Goal: Task Accomplishment & Management: Complete application form

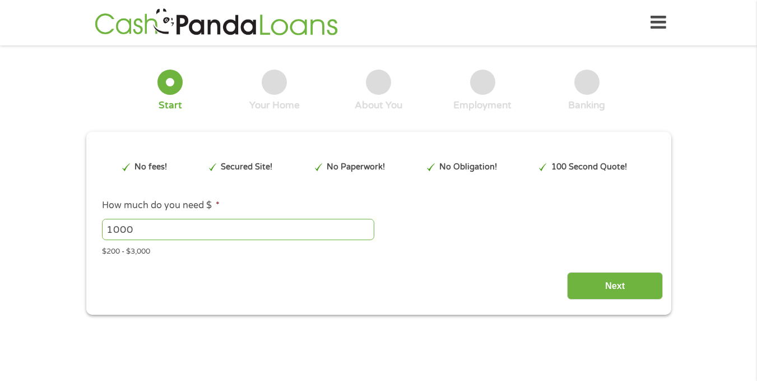
type input "Cj0KCQjw9JLHBhC-ARIsAK4PhcrdW8cpZo_kUobCy6V7-UCRzY0_SlGVs9E4_HtTt8-osTKbXVSA2nQ…"
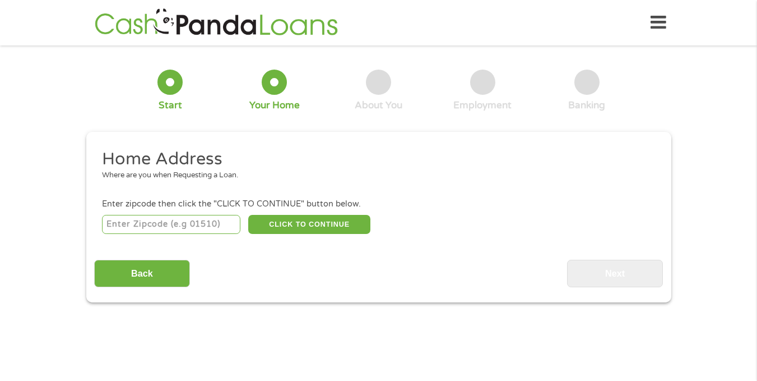
click at [154, 224] on input "number" at bounding box center [171, 224] width 138 height 19
type input "85705"
select select "[US_STATE]"
click at [334, 226] on button "CLICK TO CONTINUE" at bounding box center [309, 224] width 122 height 19
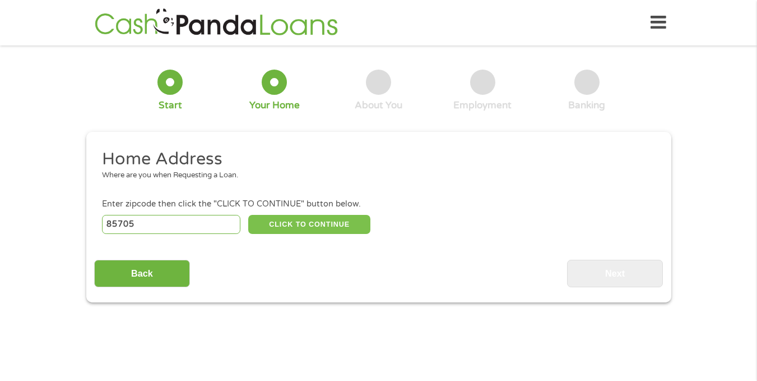
type input "85705"
type input "[GEOGRAPHIC_DATA]"
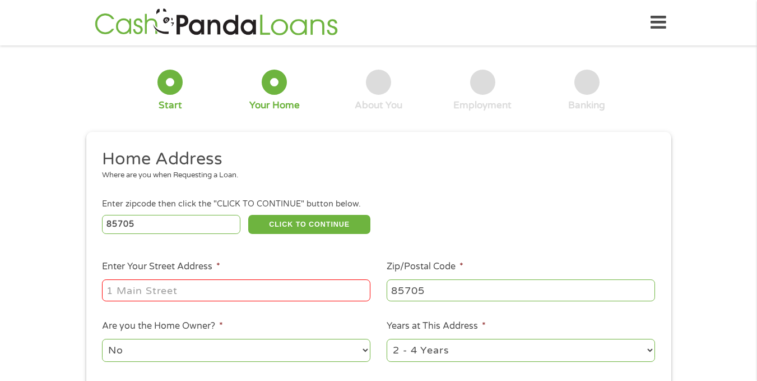
click at [216, 284] on input "Enter Your Street Address *" at bounding box center [236, 289] width 269 height 21
type input "W"
type input "[STREET_ADDRESS]"
click at [348, 309] on ul "Home Address Where are you when Requesting a Loan. Enter zipcode then click the…" at bounding box center [378, 297] width 569 height 299
click at [484, 351] on select "1 Year or less 1 - 2 Years 2 - 4 Years Over 4 Years" at bounding box center [521, 350] width 269 height 23
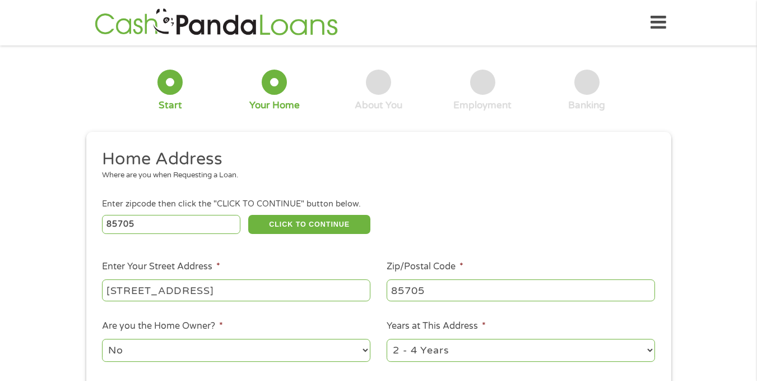
click at [458, 375] on ul "Home Address Where are you when Requesting a Loan. Enter zipcode then click the…" at bounding box center [378, 297] width 569 height 299
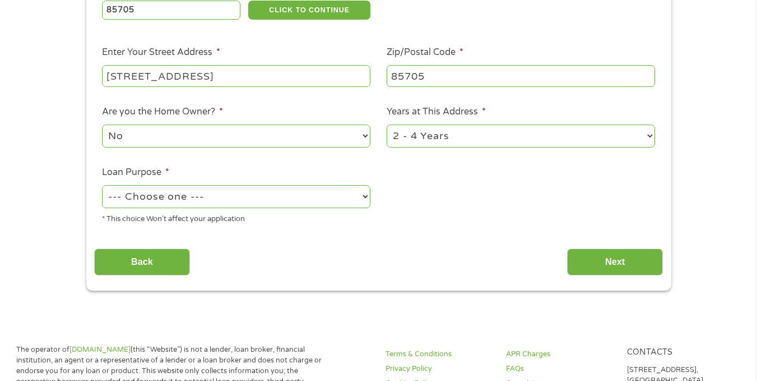
scroll to position [224, 0]
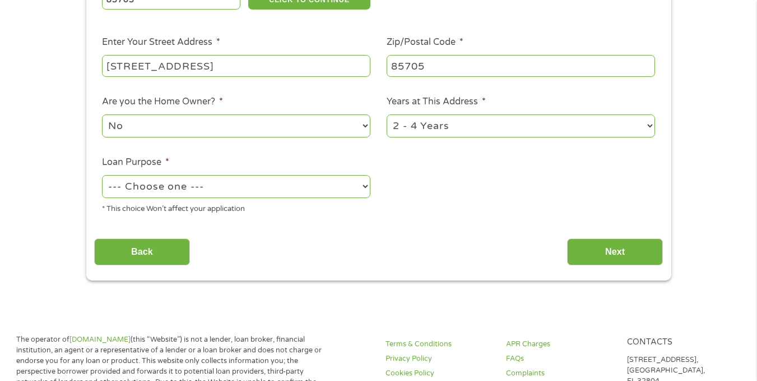
click at [362, 184] on select "--- Choose one --- Pay Bills Debt Consolidation Home Improvement Major Purchase…" at bounding box center [236, 186] width 269 height 23
select select "other"
click at [102, 175] on select "--- Choose one --- Pay Bills Debt Consolidation Home Improvement Major Purchase…" at bounding box center [236, 186] width 269 height 23
click at [625, 255] on input "Next" at bounding box center [615, 251] width 96 height 27
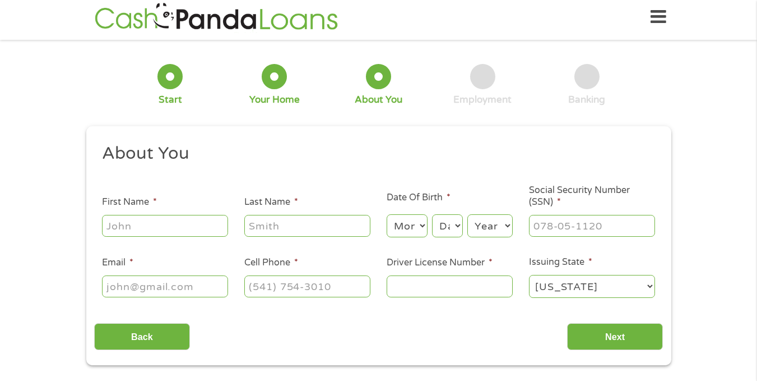
scroll to position [0, 0]
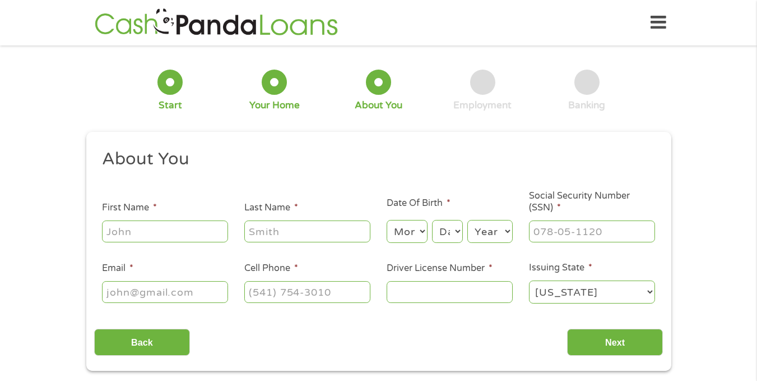
click at [176, 230] on input "First Name *" at bounding box center [165, 230] width 126 height 21
type input "[PERSON_NAME]"
click at [425, 230] on select "Month 1 2 3 4 5 6 7 8 9 10 11 12" at bounding box center [407, 231] width 41 height 23
select select "8"
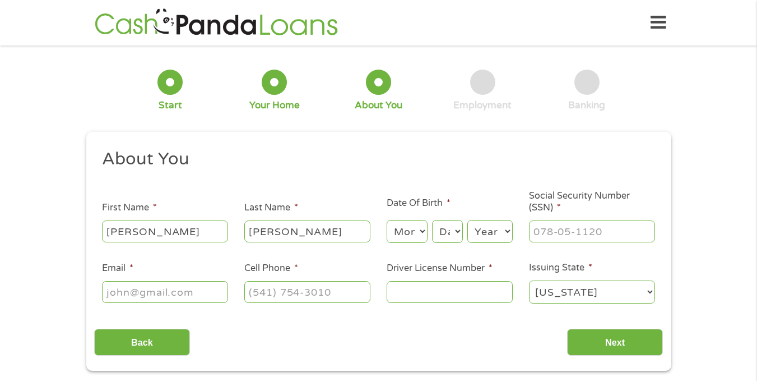
click at [387, 220] on select "Month 1 2 3 4 5 6 7 8 9 10 11 12" at bounding box center [407, 231] width 41 height 23
click at [458, 231] on select "Day 1 2 3 4 5 6 7 8 9 10 11 12 13 14 15 16 17 18 19 20 21 22 23 24 25 26 27 28 …" at bounding box center [447, 231] width 30 height 23
select select "16"
click at [432, 220] on select "Day 1 2 3 4 5 6 7 8 9 10 11 12 13 14 15 16 17 18 19 20 21 22 23 24 25 26 27 28 …" at bounding box center [447, 231] width 30 height 23
click at [507, 232] on select "Year [DATE] 2006 2005 2004 2003 2002 2001 2000 1999 1998 1997 1996 1995 1994 19…" at bounding box center [490, 231] width 45 height 23
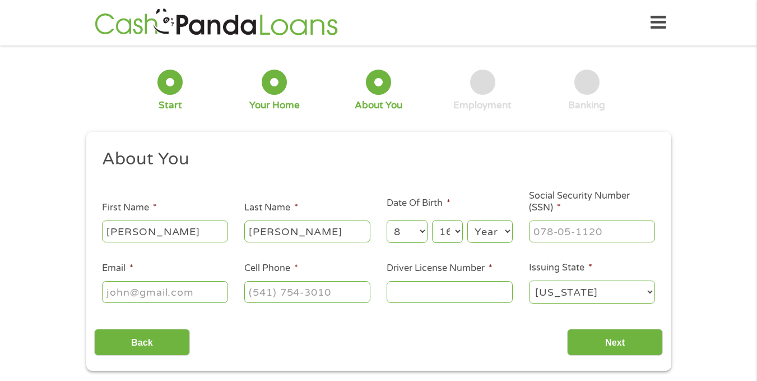
select select "1962"
click at [468, 220] on select "Year [DATE] 2006 2005 2004 2003 2002 2001 2000 1999 1998 1997 1996 1995 1994 19…" at bounding box center [490, 231] width 45 height 23
click at [535, 229] on input "___-__-____" at bounding box center [592, 230] width 126 height 21
type input "526-77-3159"
click at [151, 292] on input "Email *" at bounding box center [165, 291] width 126 height 21
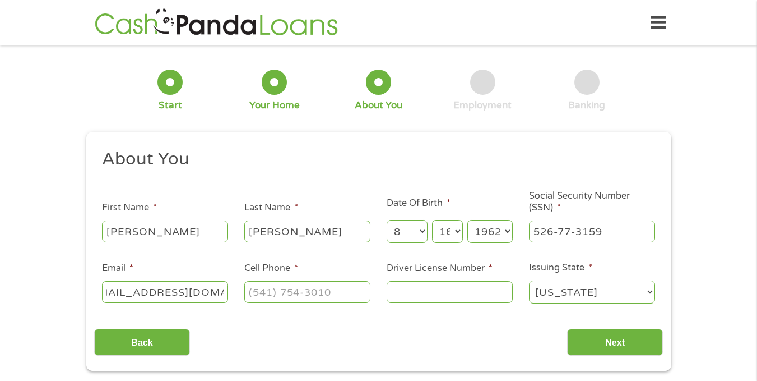
scroll to position [0, 31]
type input "[EMAIL_ADDRESS][DOMAIN_NAME]"
click at [254, 295] on input "(___) ___-____" at bounding box center [307, 291] width 126 height 21
type input "[PHONE_NUMBER]"
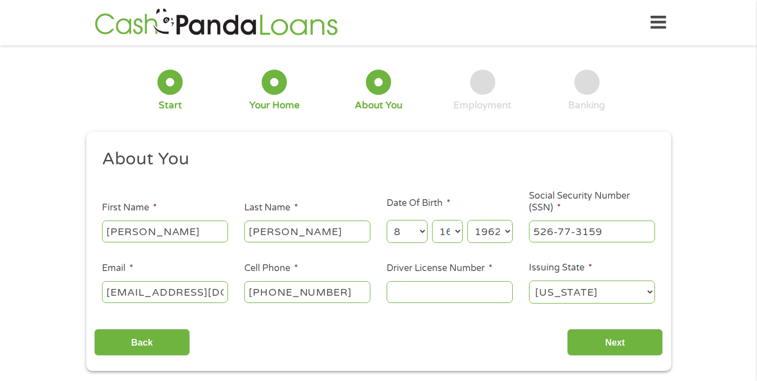
click at [396, 292] on input "Driver License Number *" at bounding box center [450, 291] width 126 height 21
type input "D03630864"
click at [613, 343] on input "Next" at bounding box center [615, 342] width 96 height 27
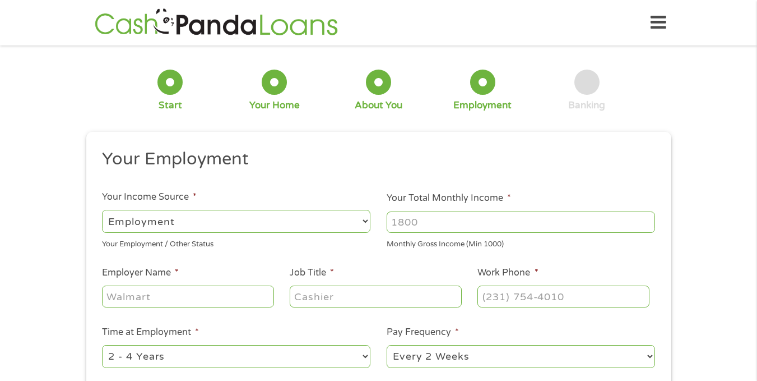
click at [197, 219] on select "--- Choose one --- Employment [DEMOGRAPHIC_DATA] Benefits" at bounding box center [236, 221] width 269 height 23
select select "benefits"
click at [102, 210] on select "--- Choose one --- Employment [DEMOGRAPHIC_DATA] Benefits" at bounding box center [236, 221] width 269 height 23
type input "Other"
type input "[PHONE_NUMBER]"
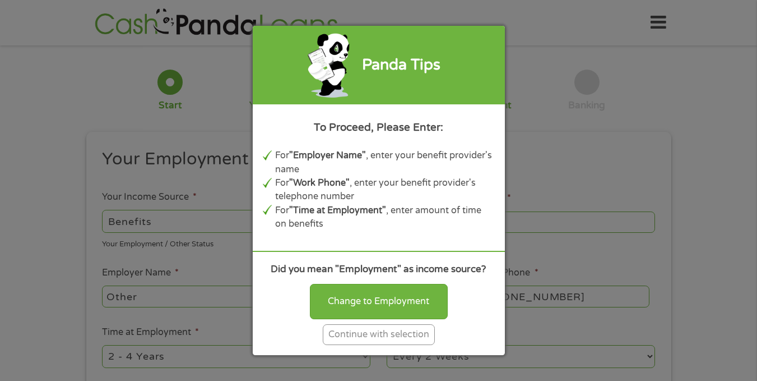
click at [197, 290] on div "Panda Tips To Proceed, Please Enter: For "Employer Name" , enter your benefit p…" at bounding box center [378, 190] width 757 height 381
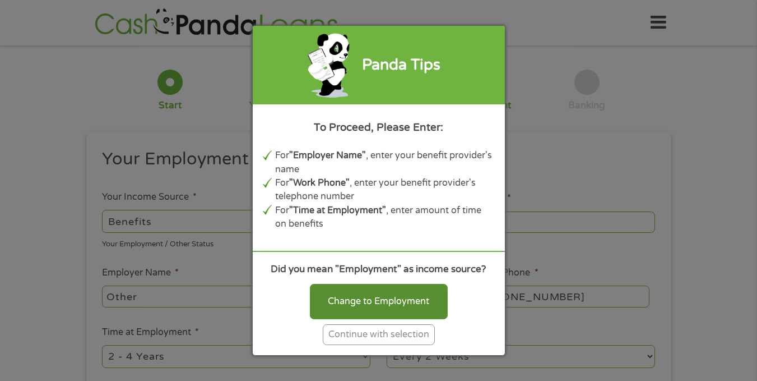
click at [376, 304] on div "Change to Employment" at bounding box center [379, 301] width 138 height 35
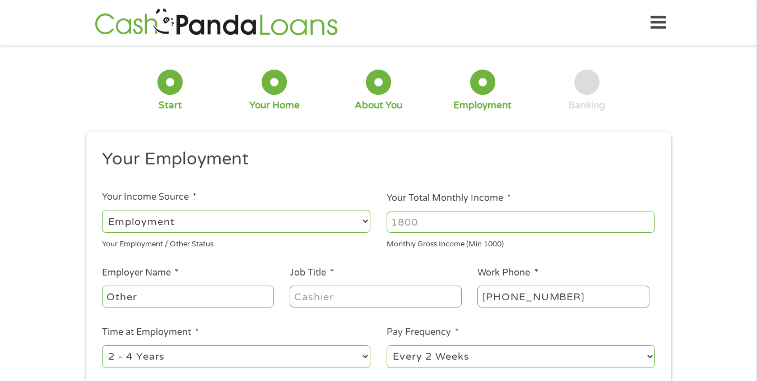
click at [191, 224] on select "--- Choose one --- Employment [DEMOGRAPHIC_DATA] Benefits" at bounding box center [236, 221] width 269 height 23
select select "benefits"
click at [102, 210] on select "--- Choose one --- Employment [DEMOGRAPHIC_DATA] Benefits" at bounding box center [236, 221] width 269 height 23
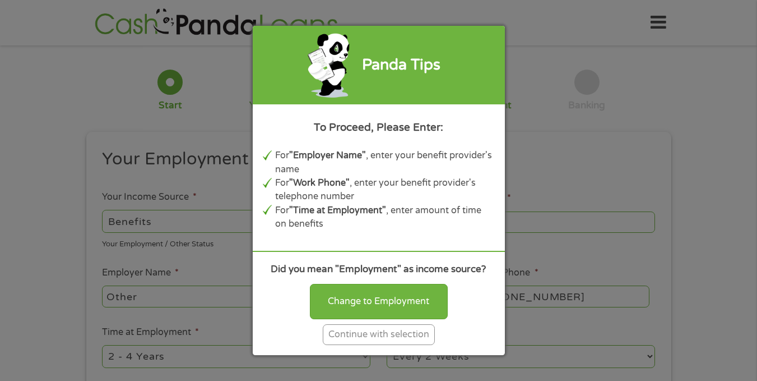
click at [418, 334] on div "Continue with selection" at bounding box center [379, 334] width 112 height 21
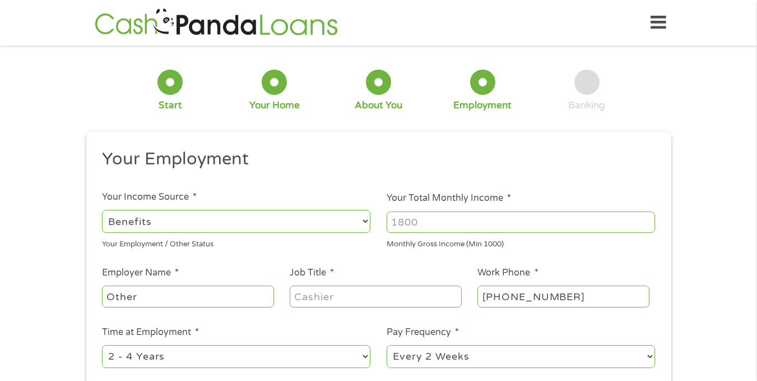
drag, startPoint x: 141, startPoint y: 299, endPoint x: 70, endPoint y: 287, distance: 72.2
click at [70, 287] on div "1 Start 2 Your Home 3 About You 4 Employment 5 Banking 6 This field is hidden w…" at bounding box center [378, 274] width 757 height 442
click at [107, 301] on input "ocial Security" at bounding box center [188, 295] width 172 height 21
click at [44, 274] on div "1 Start 2 Your Home 3 About You 4 Employment 5 Banking 6 This field is hidden w…" at bounding box center [378, 274] width 757 height 442
click at [107, 296] on input "ocial Security" at bounding box center [188, 295] width 172 height 21
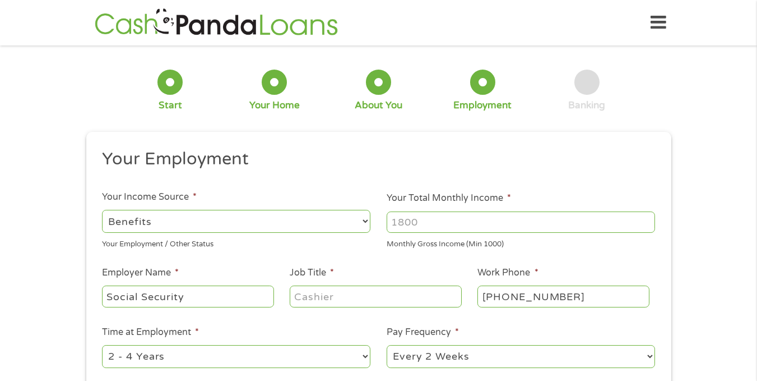
type input "Social Security"
type input "[PHONE_NUMBER]"
type input "(___) ___-____"
click at [492, 297] on input "(___) ___-____" at bounding box center [564, 295] width 172 height 21
click at [488, 297] on input "(___) ___-____" at bounding box center [564, 295] width 172 height 21
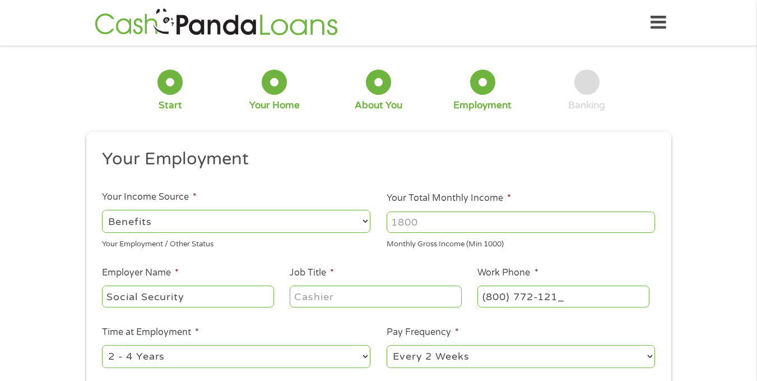
type input "[PHONE_NUMBER]"
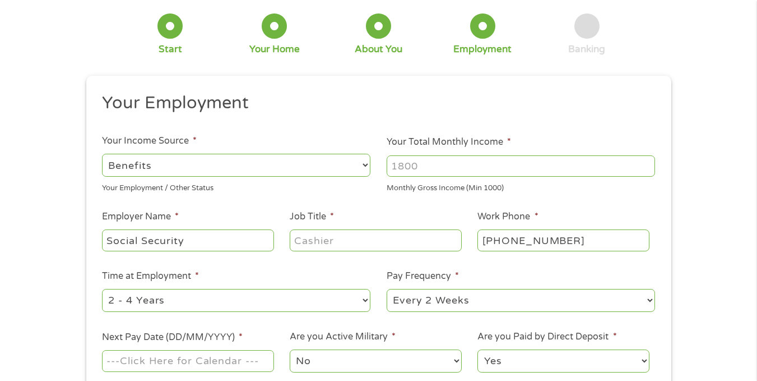
click at [165, 302] on select "--- Choose one --- 1 Year or less 1 - 2 Years 2 - 4 Years Over 4 Years" at bounding box center [236, 300] width 269 height 23
select select "12months"
click at [102, 289] on select "--- Choose one --- 1 Year or less 1 - 2 Years 2 - 4 Years Over 4 Years" at bounding box center [236, 300] width 269 height 23
click at [475, 301] on select "--- Choose one --- Every 2 Weeks Every Week Monthly Semi-Monthly" at bounding box center [521, 300] width 269 height 23
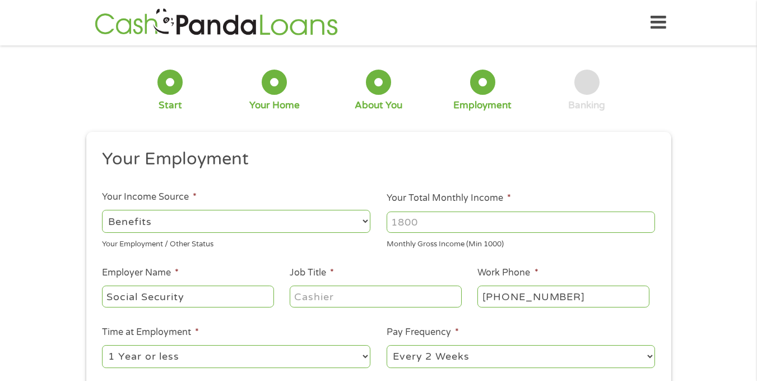
click at [528, 352] on select "--- Choose one --- Every 2 Weeks Every Week Monthly Semi-Monthly" at bounding box center [521, 356] width 269 height 23
select select "monthly"
click at [387, 345] on select "--- Choose one --- Every 2 Weeks Every Week Monthly Semi-Monthly" at bounding box center [521, 356] width 269 height 23
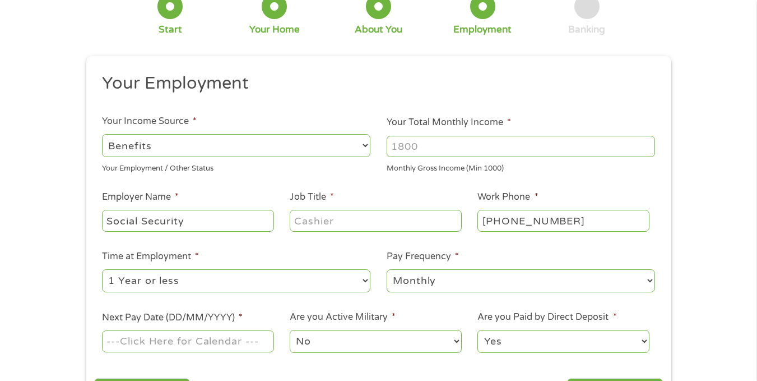
scroll to position [56, 0]
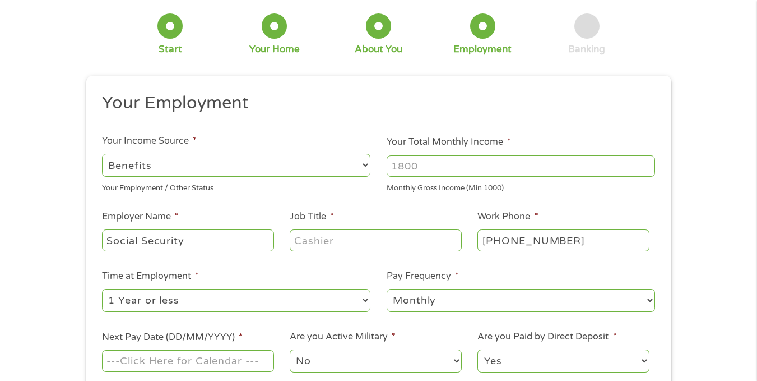
click at [166, 361] on input "Next Pay Date (DD/MM/YYYY) *" at bounding box center [188, 360] width 172 height 21
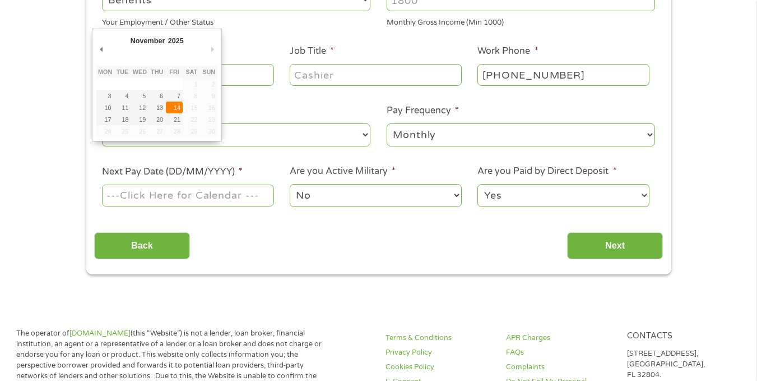
scroll to position [224, 0]
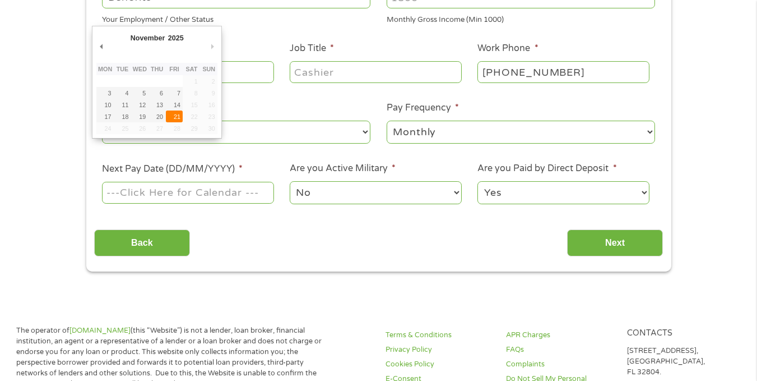
type input "[DATE]"
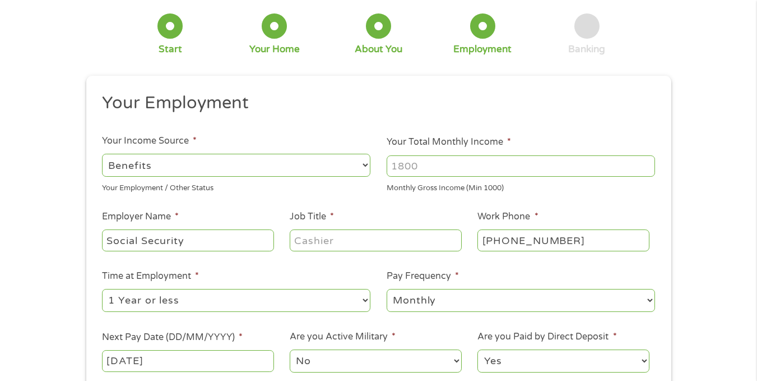
scroll to position [112, 0]
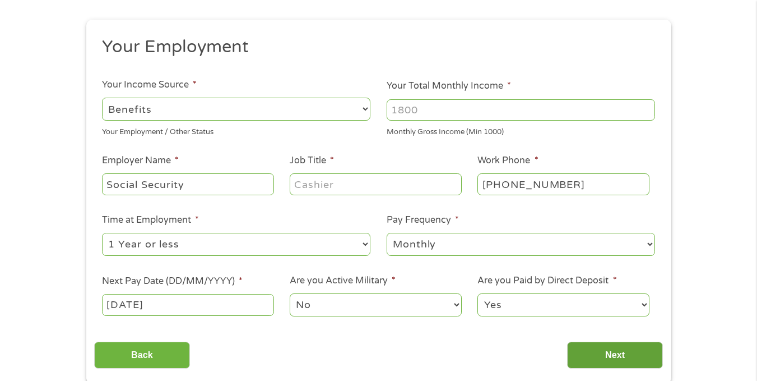
click at [622, 355] on input "Next" at bounding box center [615, 354] width 96 height 27
click at [600, 353] on input "Next" at bounding box center [615, 354] width 96 height 27
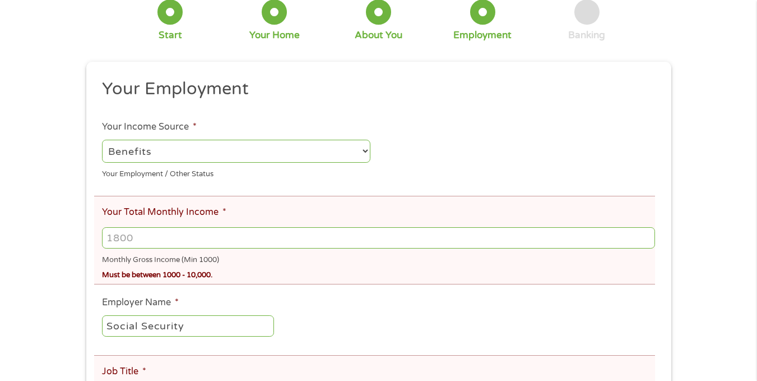
drag, startPoint x: 138, startPoint y: 239, endPoint x: 72, endPoint y: 228, distance: 67.0
click at [72, 228] on div "There was a problem with your submission. Please review the fields below. 1 Sta…" at bounding box center [378, 305] width 757 height 729
type input "1248.00"
click at [321, 308] on ul "Your Employment Your Income Source * --- Choose one --- Employment [DEMOGRAPHIC…" at bounding box center [378, 345] width 569 height 535
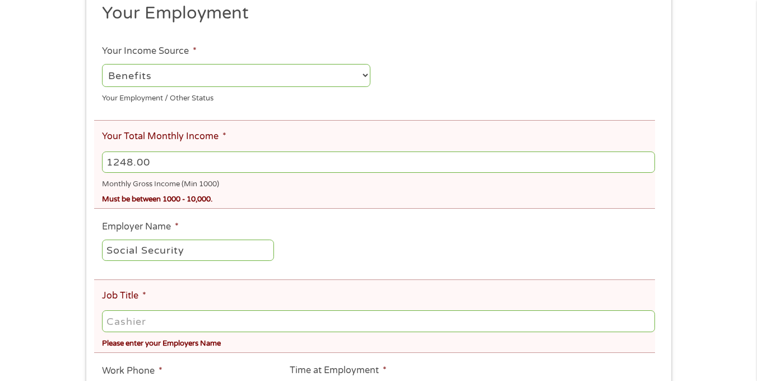
scroll to position [168, 0]
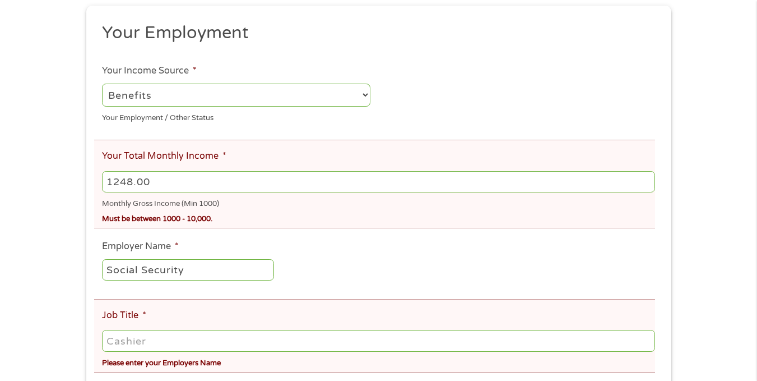
click at [113, 344] on input "Job Title *" at bounding box center [378, 340] width 553 height 21
type input "NA"
click at [666, 300] on div "This field is hidden when viewing the form gclid Cj0KCQjw9JLHBhC-ARIsAK4PhcrdW8…" at bounding box center [378, 310] width 585 height 609
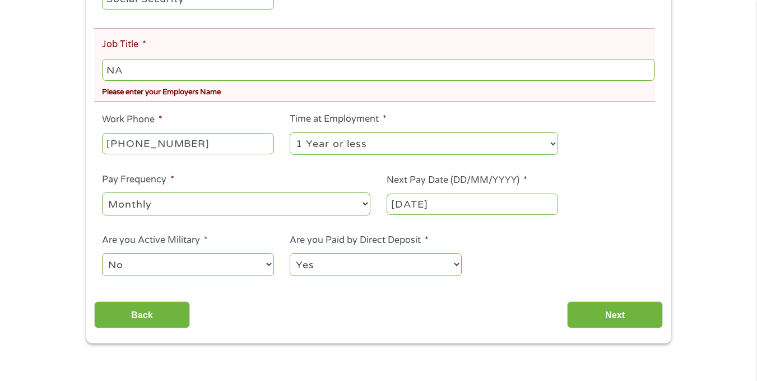
scroll to position [449, 0]
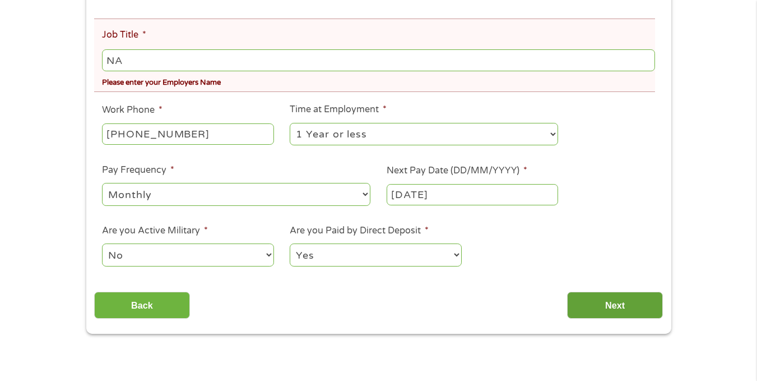
click at [603, 303] on input "Next" at bounding box center [615, 305] width 96 height 27
click at [618, 307] on input "Next" at bounding box center [615, 305] width 96 height 27
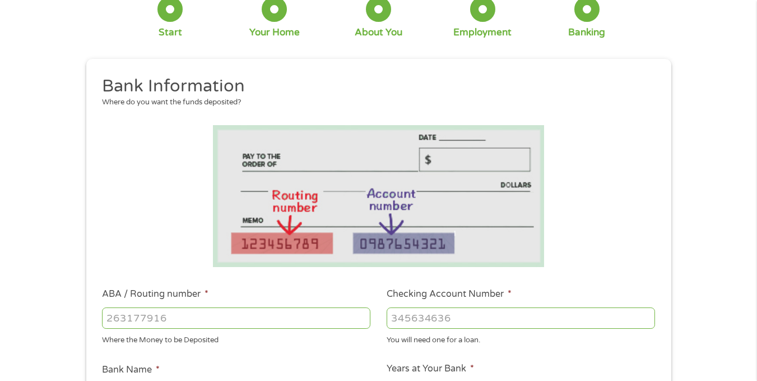
scroll to position [56, 0]
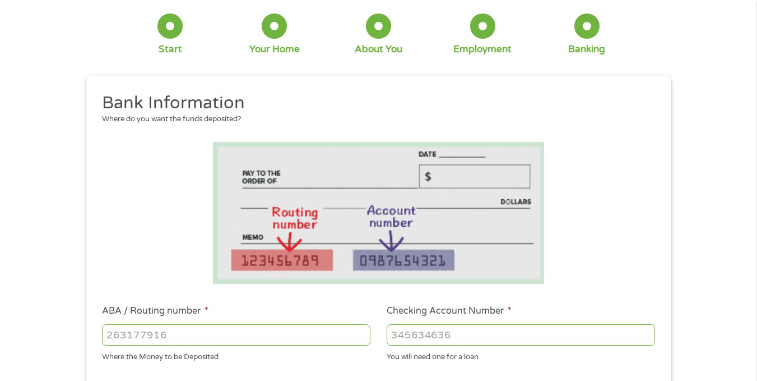
click at [157, 339] on input "ABA / Routing number *" at bounding box center [236, 334] width 269 height 21
type input "322174986"
type input "TUCSON FEDERAL CREDIT UNION"
type input "322174986"
click at [393, 338] on input "Checking Account Number *" at bounding box center [521, 334] width 269 height 21
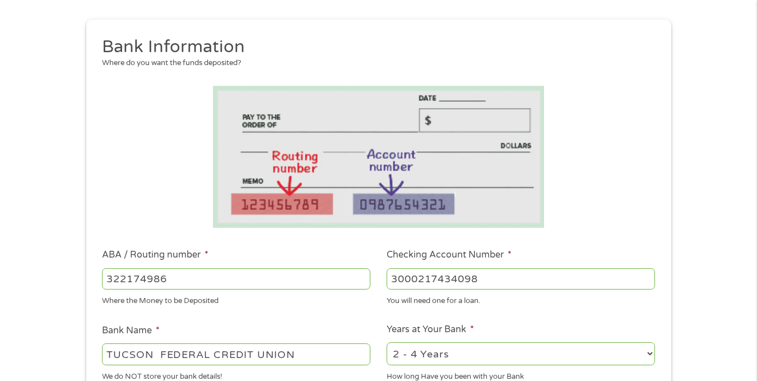
scroll to position [168, 0]
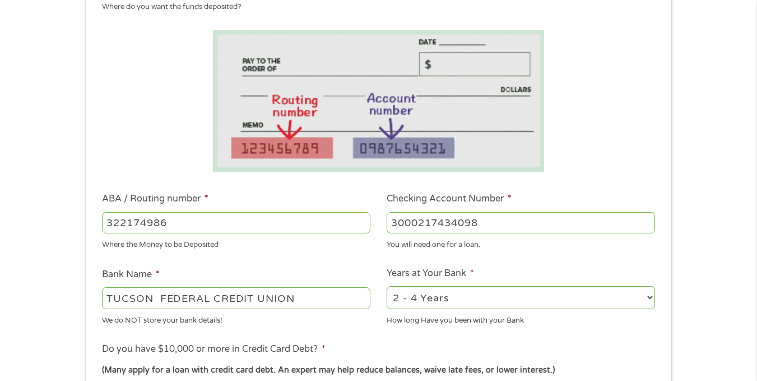
type input "3000217434098"
click at [461, 298] on select "2 - 4 Years 6 - 12 Months 1 - 2 Years Over 4 Years" at bounding box center [521, 297] width 269 height 23
select select "24months"
click at [387, 286] on select "2 - 4 Years 6 - 12 Months 1 - 2 Years Over 4 Years" at bounding box center [521, 297] width 269 height 23
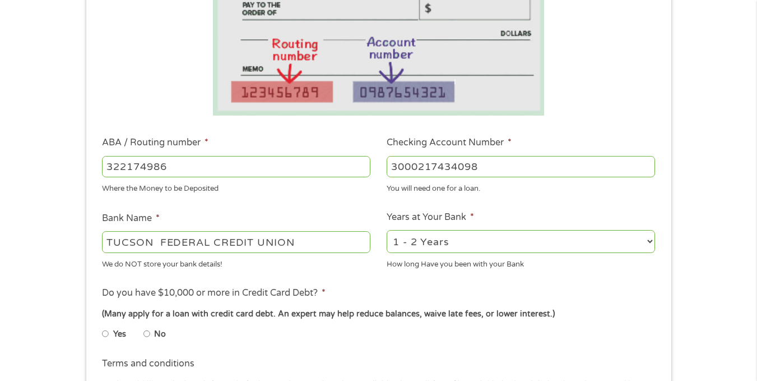
click at [146, 334] on input "No" at bounding box center [147, 334] width 7 height 18
radio input "true"
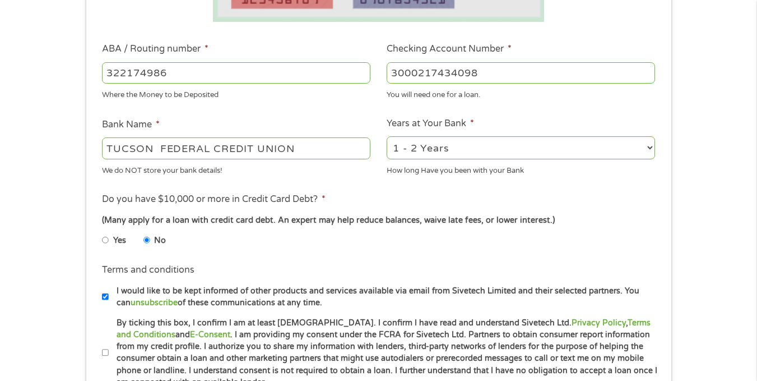
scroll to position [336, 0]
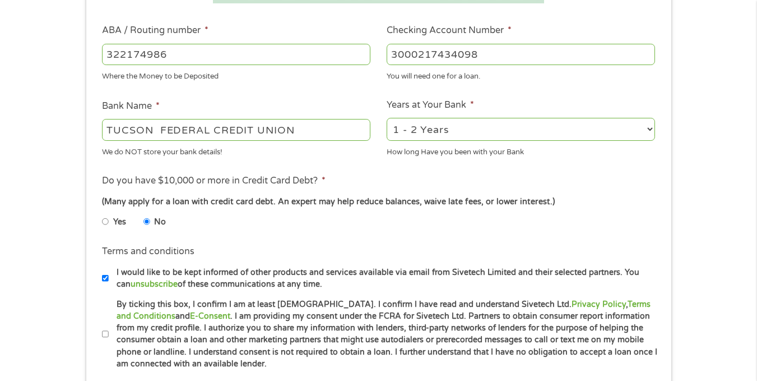
click at [104, 331] on input "By ticking this box, I confirm I am at least [DEMOGRAPHIC_DATA]. I confirm I ha…" at bounding box center [105, 334] width 7 height 18
checkbox input "true"
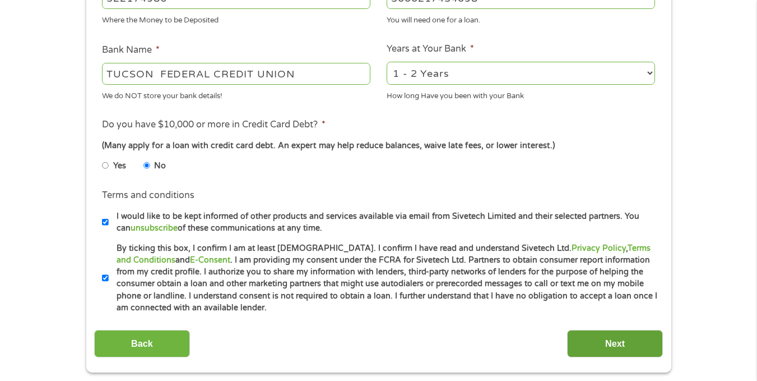
click at [602, 344] on input "Next" at bounding box center [615, 343] width 96 height 27
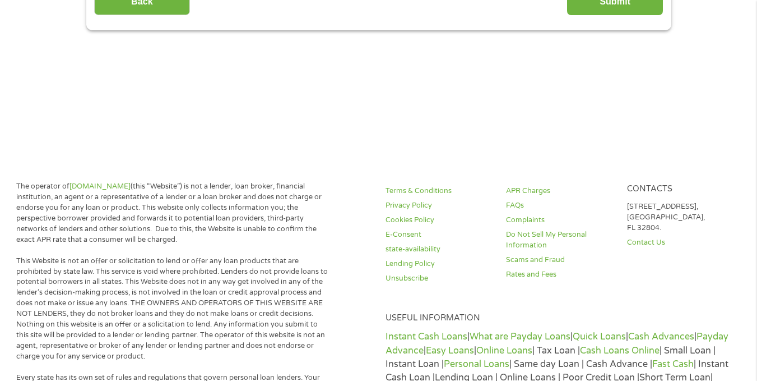
scroll to position [224, 0]
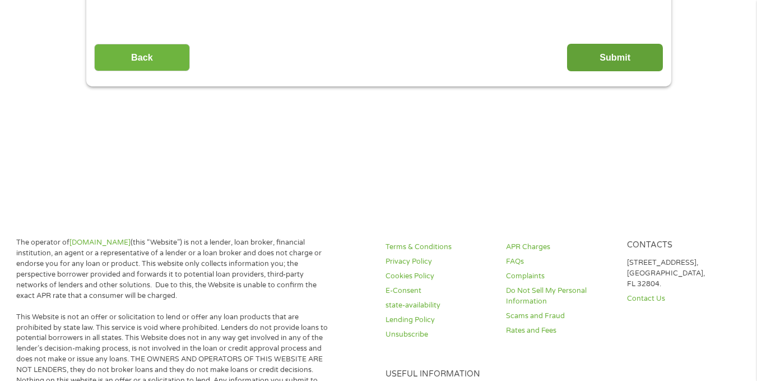
click at [623, 68] on input "Submit" at bounding box center [615, 57] width 96 height 27
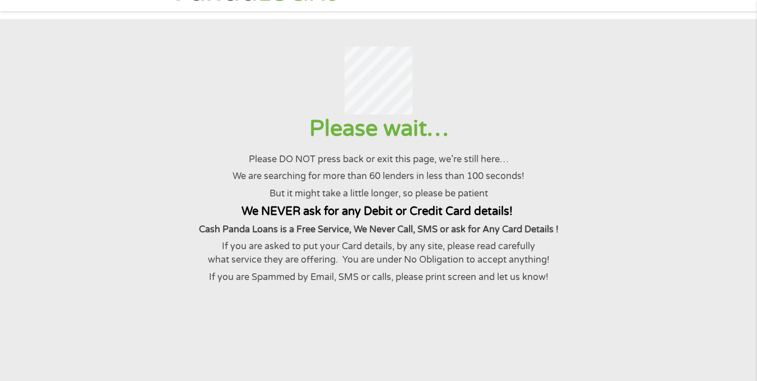
scroll to position [0, 0]
